Goal: Navigation & Orientation: Find specific page/section

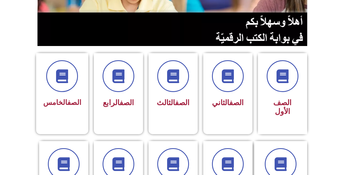
scroll to position [110, 0]
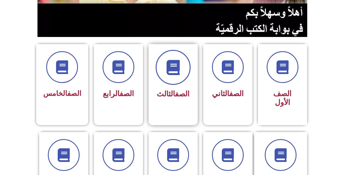
click at [166, 72] on icon at bounding box center [173, 67] width 15 height 15
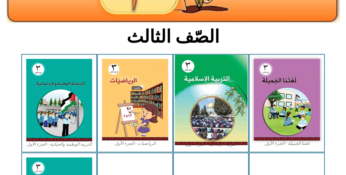
scroll to position [164, 0]
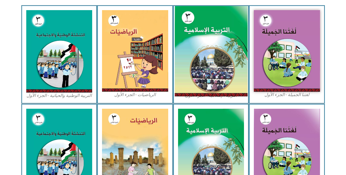
click at [201, 37] on img at bounding box center [211, 51] width 73 height 91
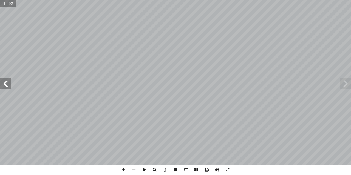
click at [5, 82] on span at bounding box center [5, 83] width 11 height 11
click at [122, 169] on span at bounding box center [123, 170] width 10 height 10
